Goal: Task Accomplishment & Management: Manage account settings

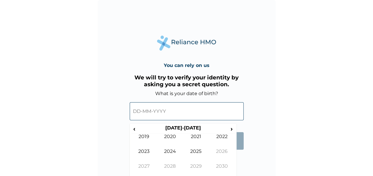
click at [168, 110] on input "text" at bounding box center [187, 111] width 114 height 18
click at [137, 130] on span "‹" at bounding box center [134, 128] width 6 height 7
click at [133, 129] on span "‹" at bounding box center [134, 128] width 6 height 7
click at [133, 128] on span "‹" at bounding box center [134, 128] width 6 height 7
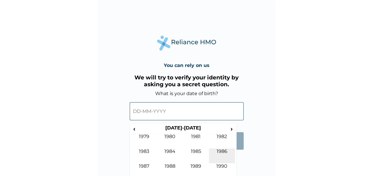
click at [219, 155] on td "1986" at bounding box center [222, 155] width 26 height 15
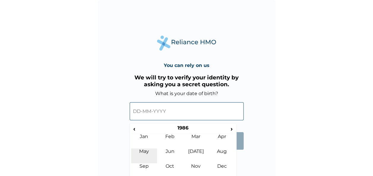
click at [148, 150] on td "May" at bounding box center [144, 155] width 26 height 15
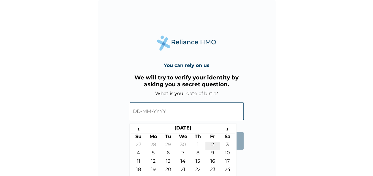
click at [210, 146] on td "2" at bounding box center [212, 146] width 15 height 8
type input "02-05-1986"
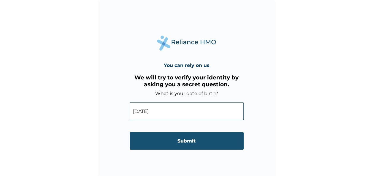
click at [192, 140] on input "Submit" at bounding box center [187, 140] width 114 height 17
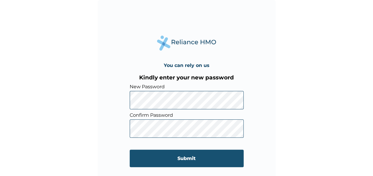
click at [184, 159] on input "Submit" at bounding box center [187, 158] width 114 height 17
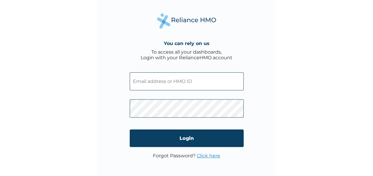
click at [155, 86] on input "text" at bounding box center [187, 81] width 114 height 18
click at [142, 82] on input "upc/10121/A" at bounding box center [187, 81] width 114 height 18
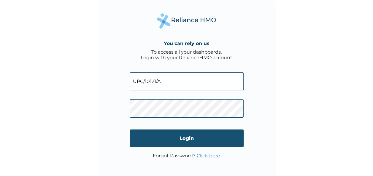
type input "UPC/10121/A"
click at [188, 138] on input "Login" at bounding box center [187, 138] width 114 height 17
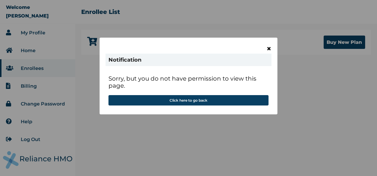
click at [268, 47] on span "×" at bounding box center [268, 49] width 5 height 10
click at [270, 48] on span "×" at bounding box center [268, 49] width 5 height 10
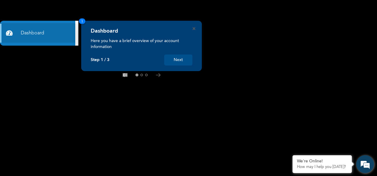
click at [367, 167] on em at bounding box center [365, 164] width 16 height 16
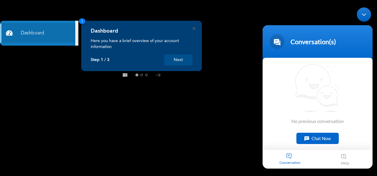
click at [318, 137] on div "Chat Now" at bounding box center [317, 137] width 42 height 11
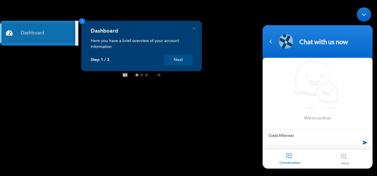
type textarea "Good Afternoon"
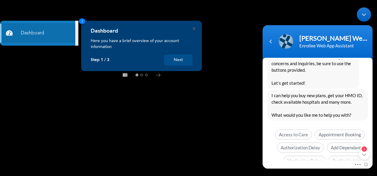
scroll to position [168, 0]
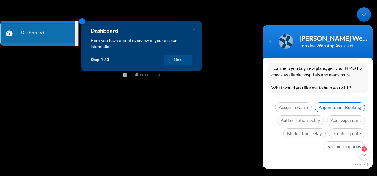
click at [342, 104] on span "Appointment Booking" at bounding box center [340, 107] width 50 height 10
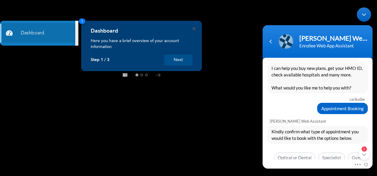
scroll to position [192, 0]
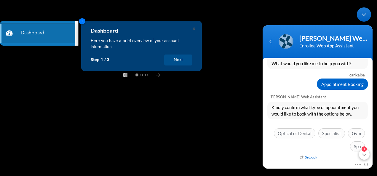
click at [366, 149] on em "1" at bounding box center [364, 148] width 5 height 5
click at [186, 145] on rect at bounding box center [188, 88] width 377 height 176
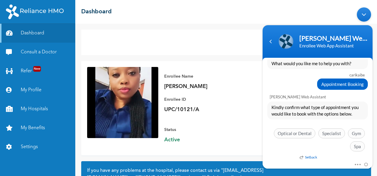
click at [219, 142] on div "Enrollee Name [PERSON_NAME] Enrollee ID UPC/10121/A Plan Info RED [PERSON_NAME]…" at bounding box center [261, 108] width 207 height 82
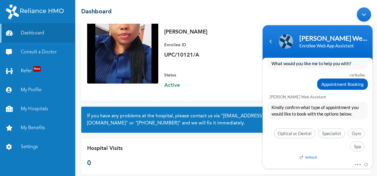
scroll to position [57, 0]
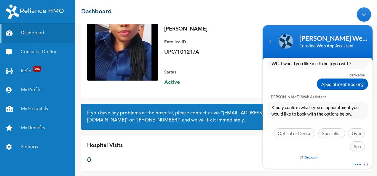
click at [357, 162] on span at bounding box center [356, 163] width 4 height 5
click at [294, 153] on div "Optical or Dental Specialist Gym Spa" at bounding box center [317, 141] width 100 height 26
click at [333, 131] on span "Specialist" at bounding box center [331, 133] width 27 height 10
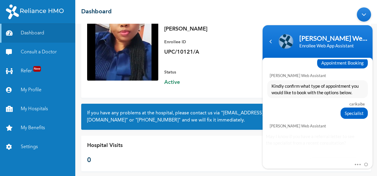
scroll to position [242, 0]
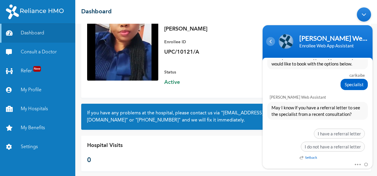
click at [271, 43] on div "Navigation go back" at bounding box center [270, 41] width 9 height 9
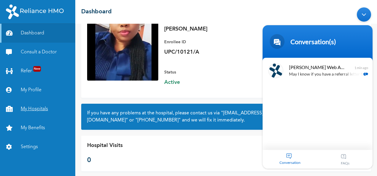
click at [44, 108] on link "My Hospitals" at bounding box center [37, 109] width 75 height 19
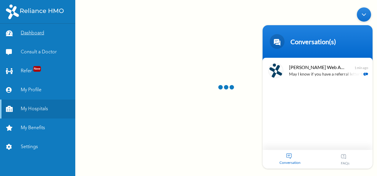
click at [36, 32] on link "Dashboard" at bounding box center [37, 33] width 75 height 19
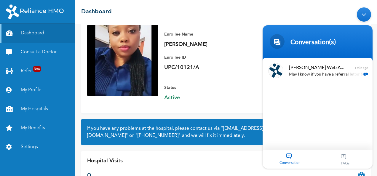
scroll to position [57, 0]
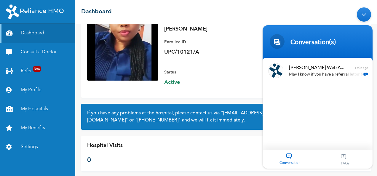
click at [360, 16] on div "Minimize live chat window" at bounding box center [364, 14] width 14 height 14
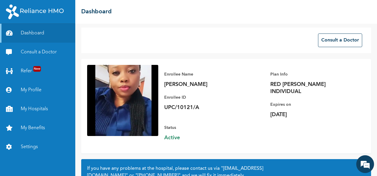
scroll to position [0, 0]
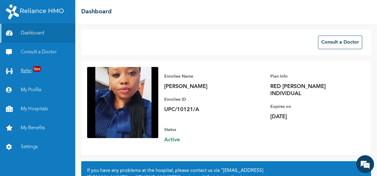
click at [23, 68] on link "Refer New" at bounding box center [37, 71] width 75 height 19
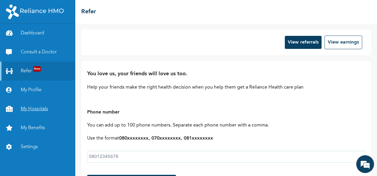
click at [29, 106] on link "My Hospitals" at bounding box center [37, 109] width 75 height 19
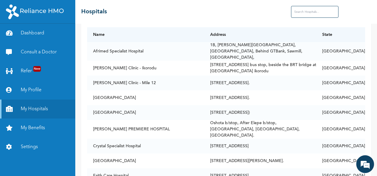
scroll to position [277, 0]
